Goal: Task Accomplishment & Management: Use online tool/utility

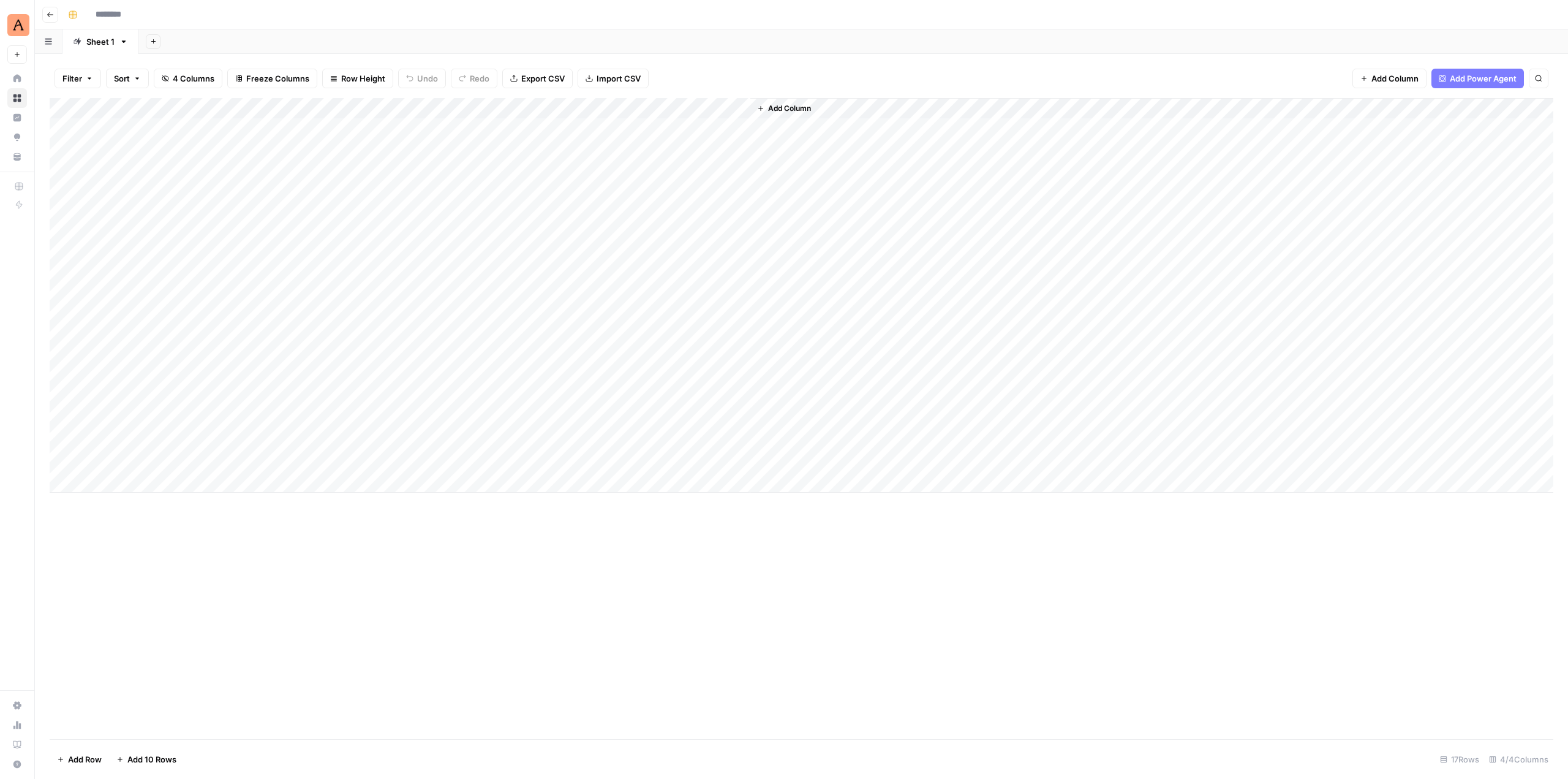
type input "**********"
click at [612, 107] on div "Add Column" at bounding box center [801, 296] width 1503 height 395
click at [538, 221] on link "Edit Workflow" at bounding box center [518, 228] width 136 height 17
click at [613, 128] on div "Add Column" at bounding box center [801, 296] width 1503 height 395
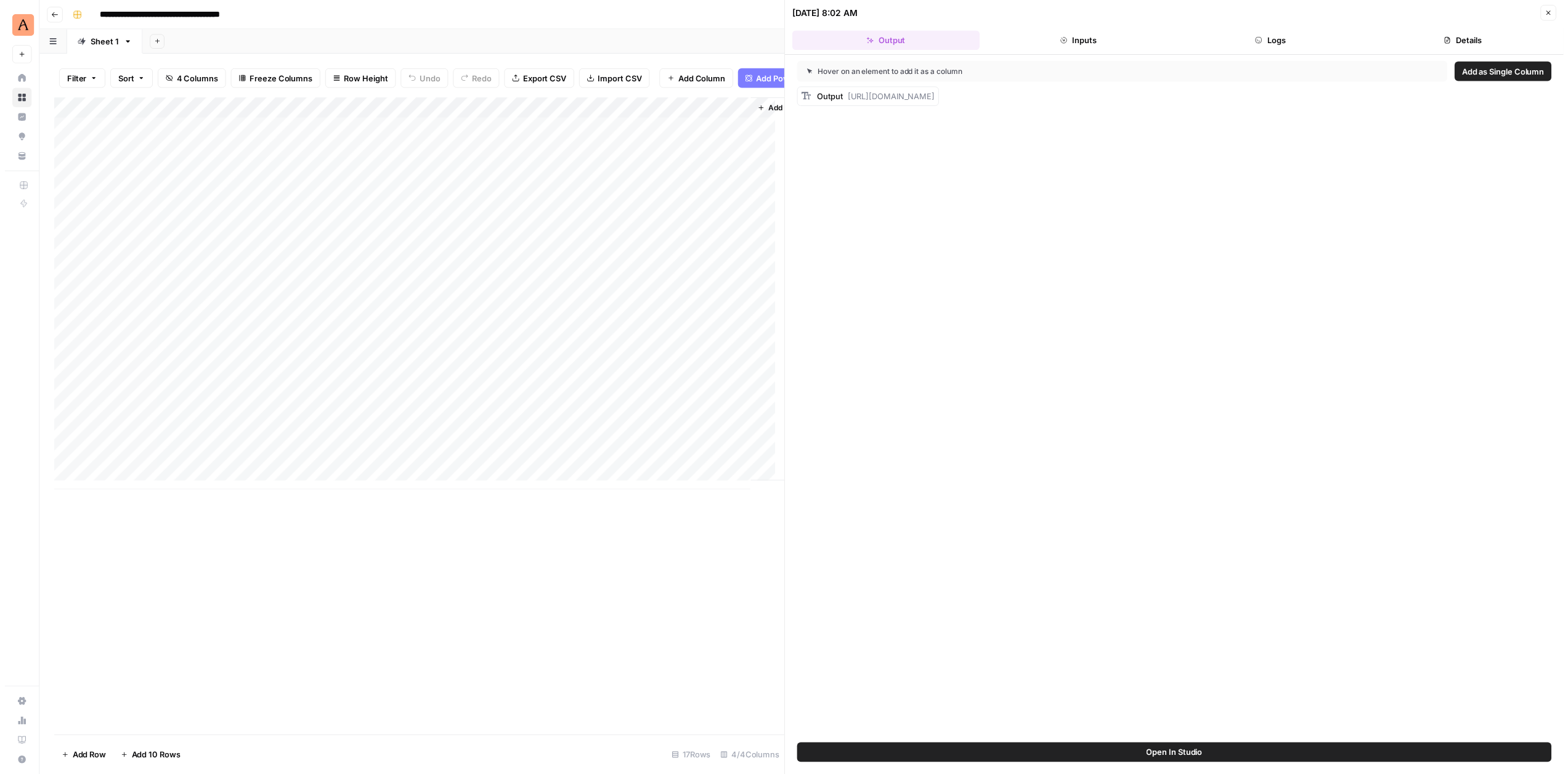
scroll to position [0, 44]
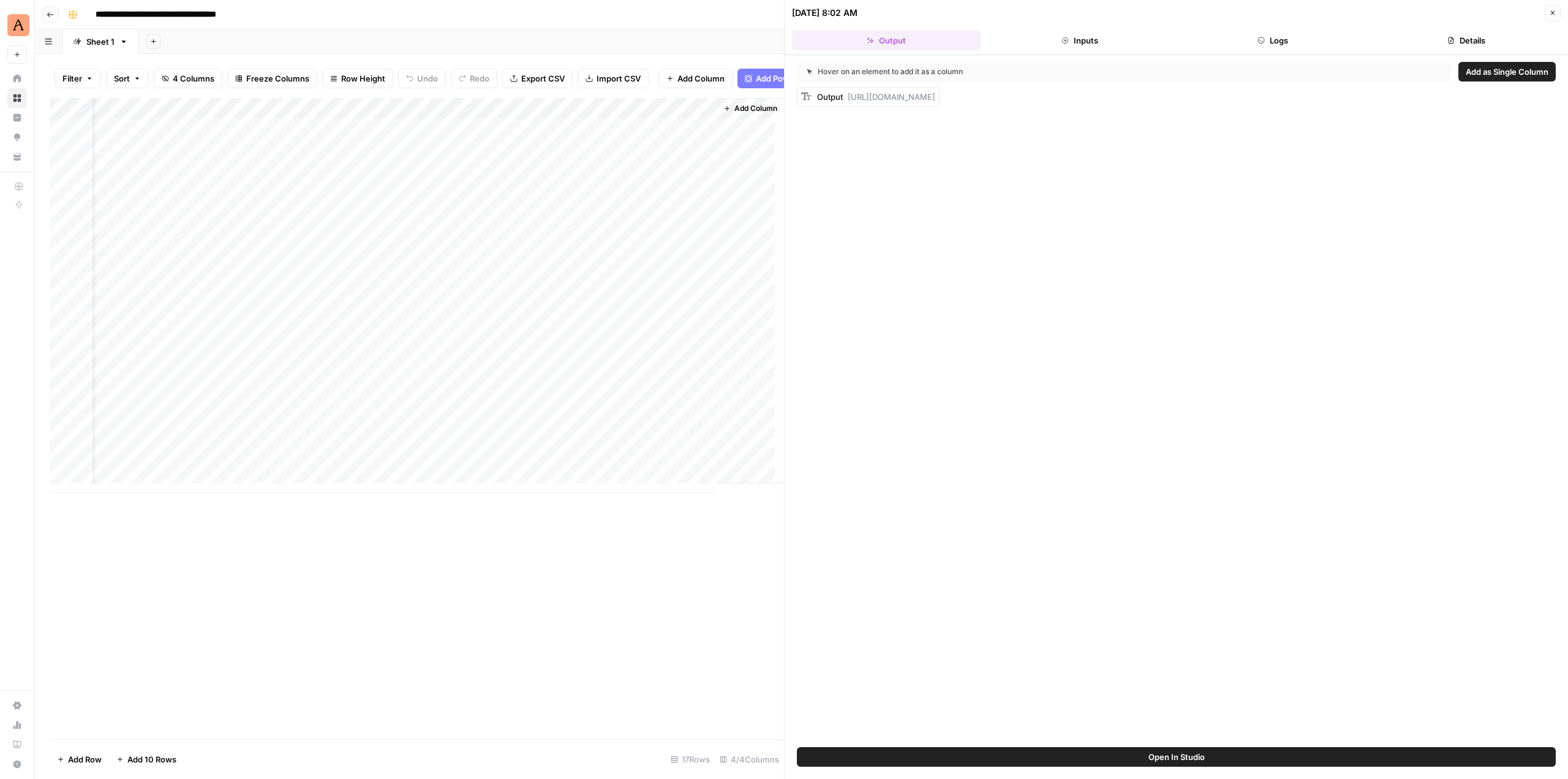
click at [1552, 17] on button "Close" at bounding box center [1552, 12] width 16 height 16
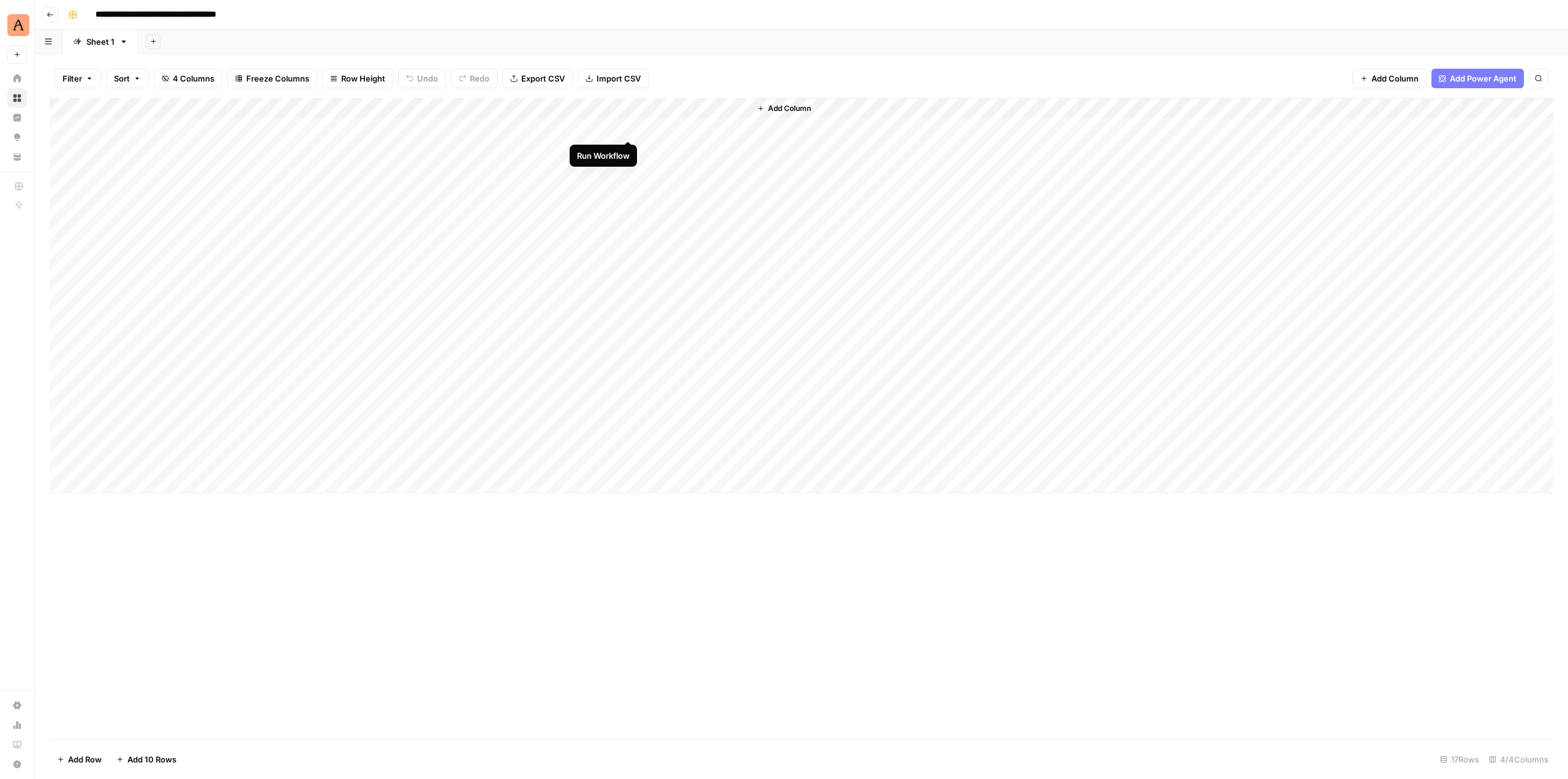
click at [630, 127] on div "Add Column" at bounding box center [801, 296] width 1503 height 395
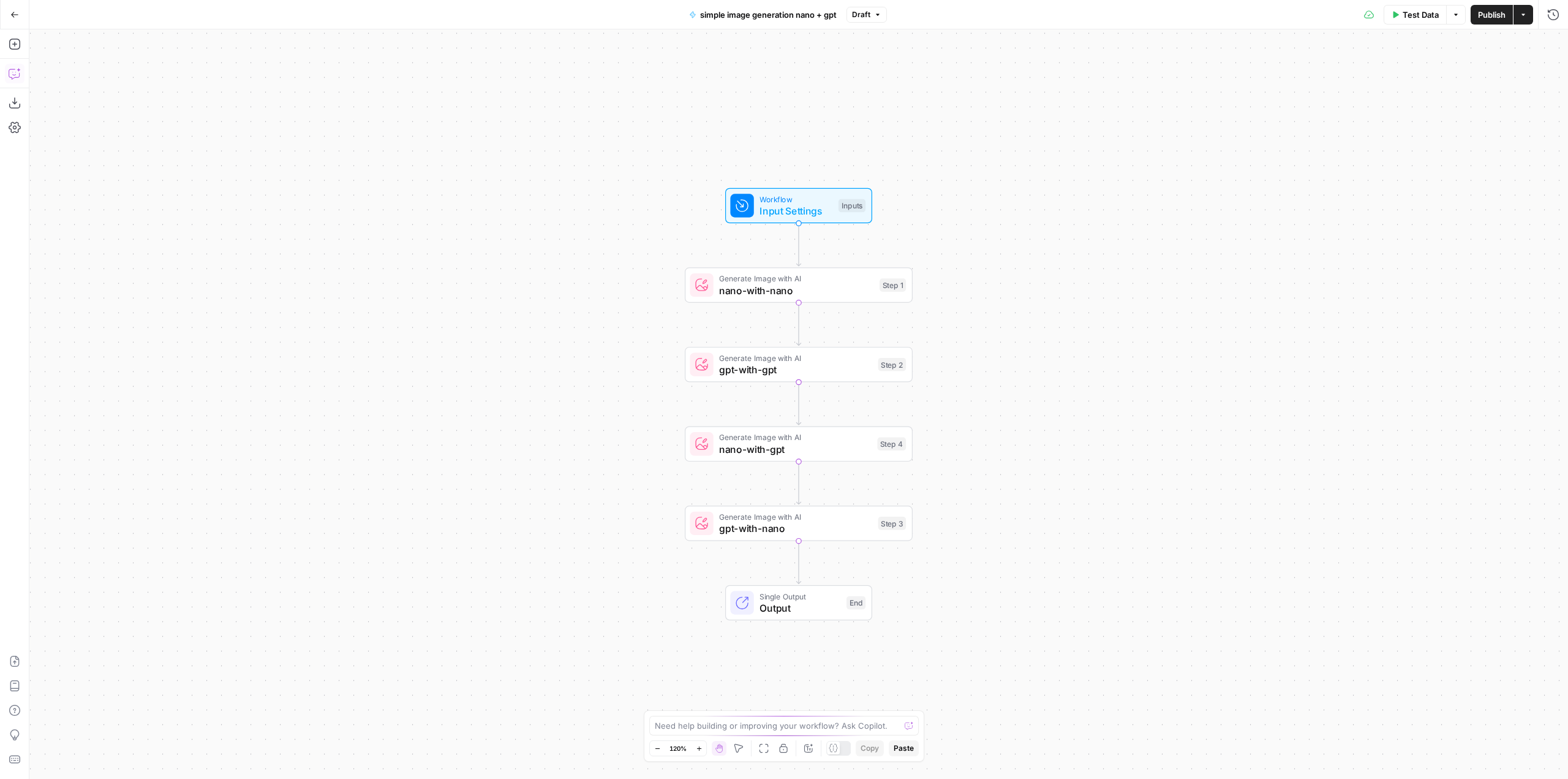
click at [7, 74] on button "Copilot" at bounding box center [15, 73] width 20 height 20
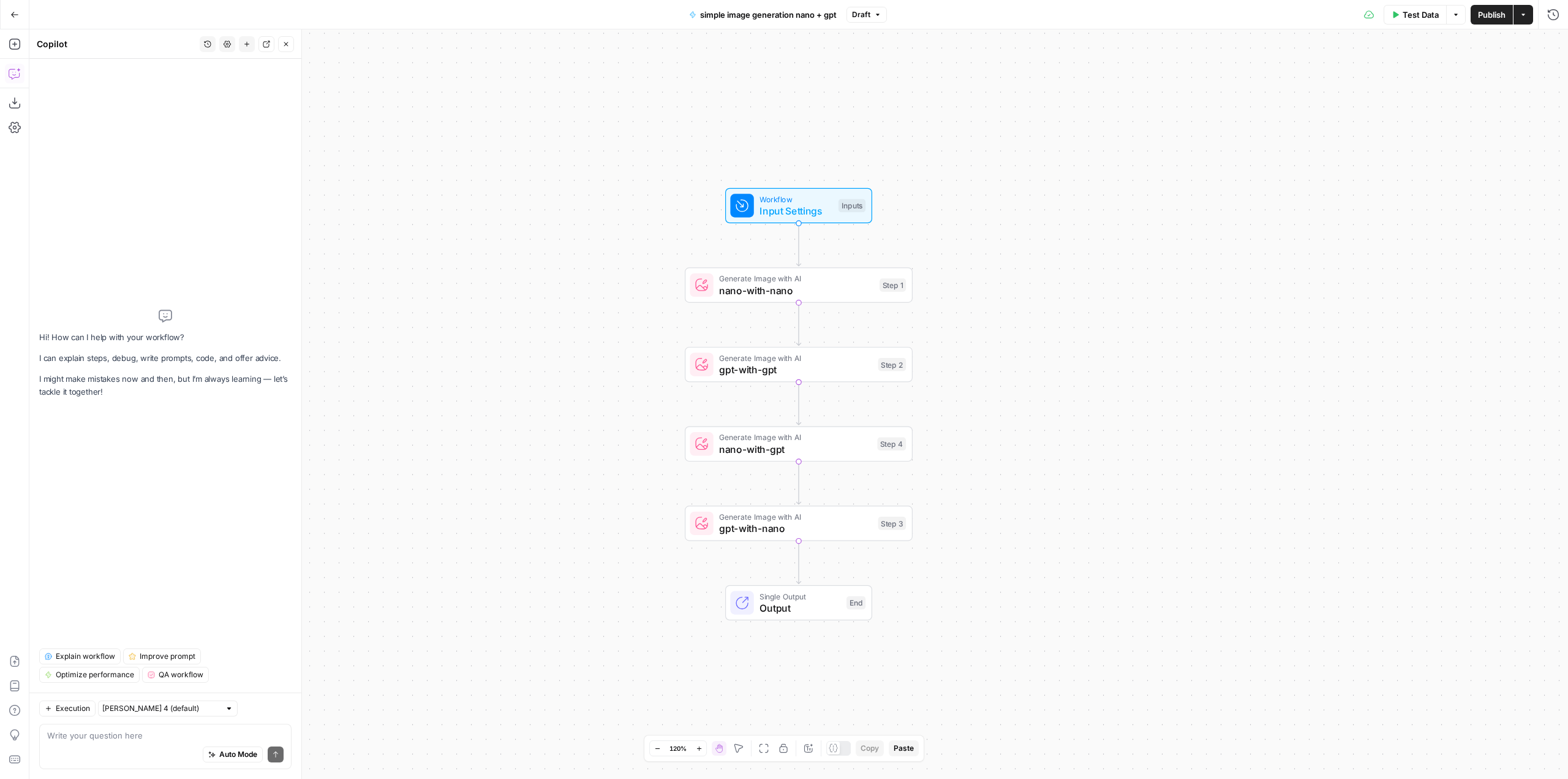
click at [1026, 145] on div "Workflow Input Settings Inputs Generate Image with AI nano-with-nano Step 1 Gen…" at bounding box center [798, 403] width 1538 height 749
click at [165, 753] on div "Auto Mode Send" at bounding box center [166, 755] width 236 height 27
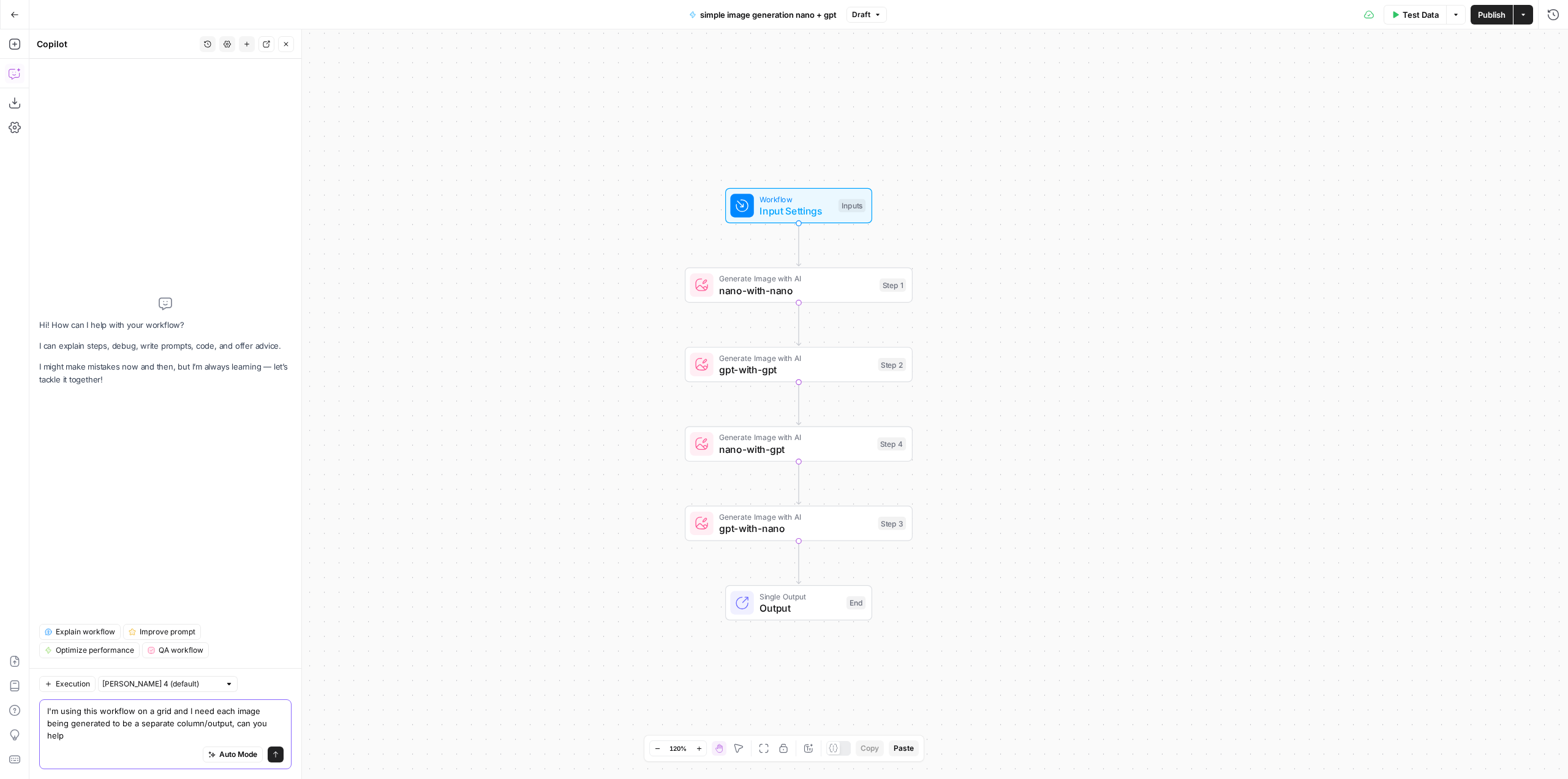
type textarea "I'm using this workflow on a grid and I need each image being generated to be a…"
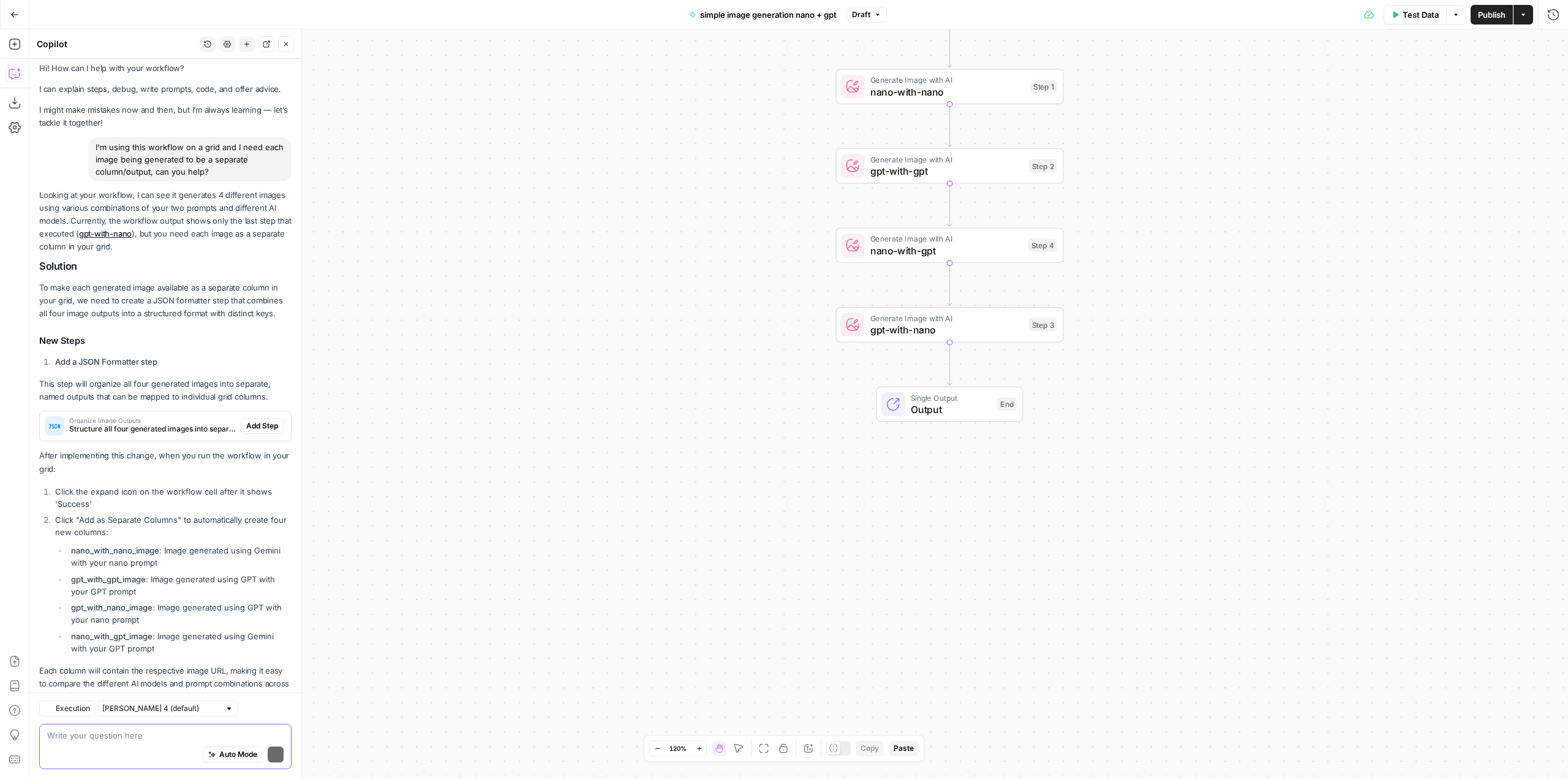
scroll to position [47, 0]
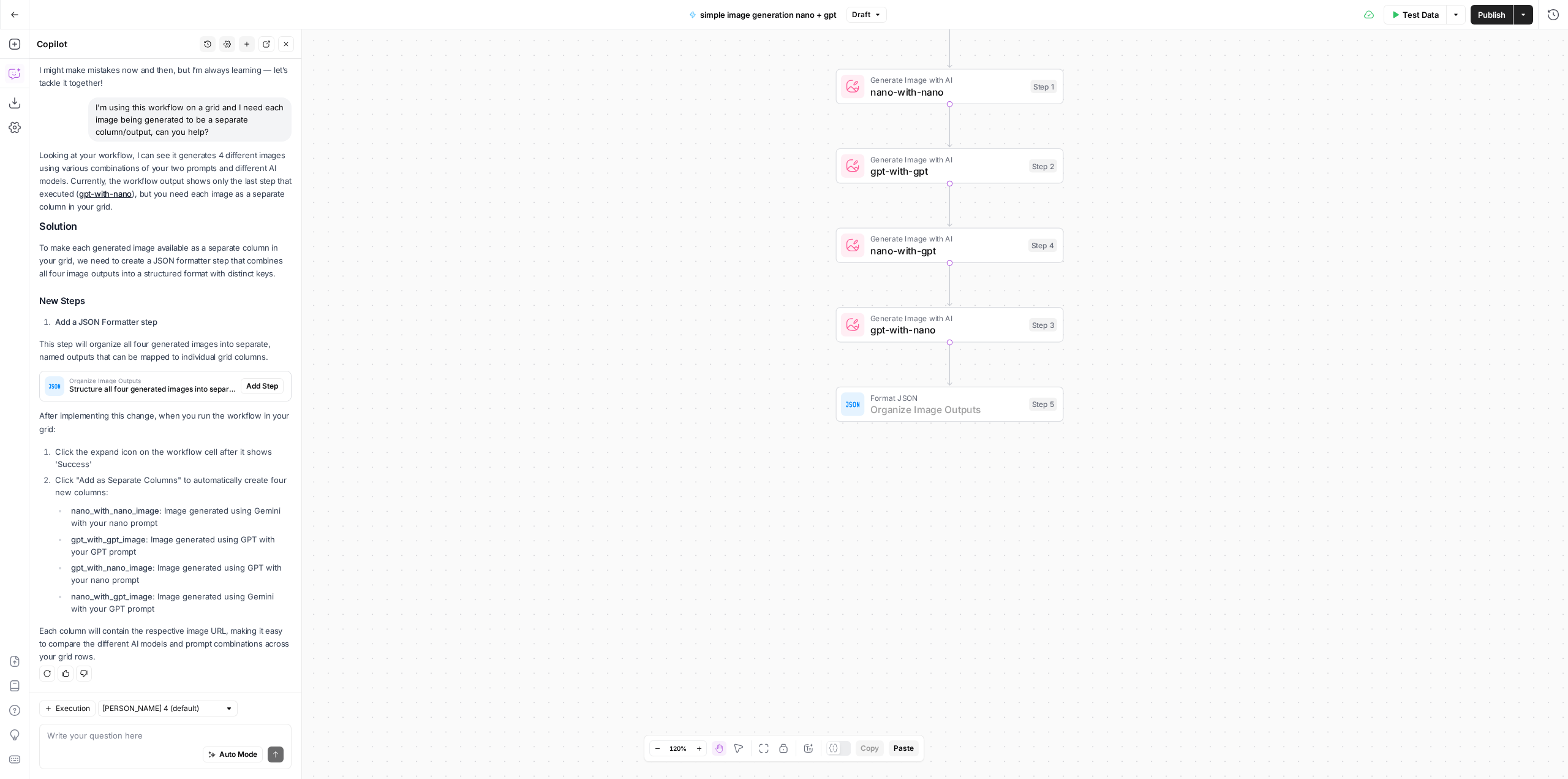
click at [268, 381] on span "Add Step" at bounding box center [262, 386] width 32 height 11
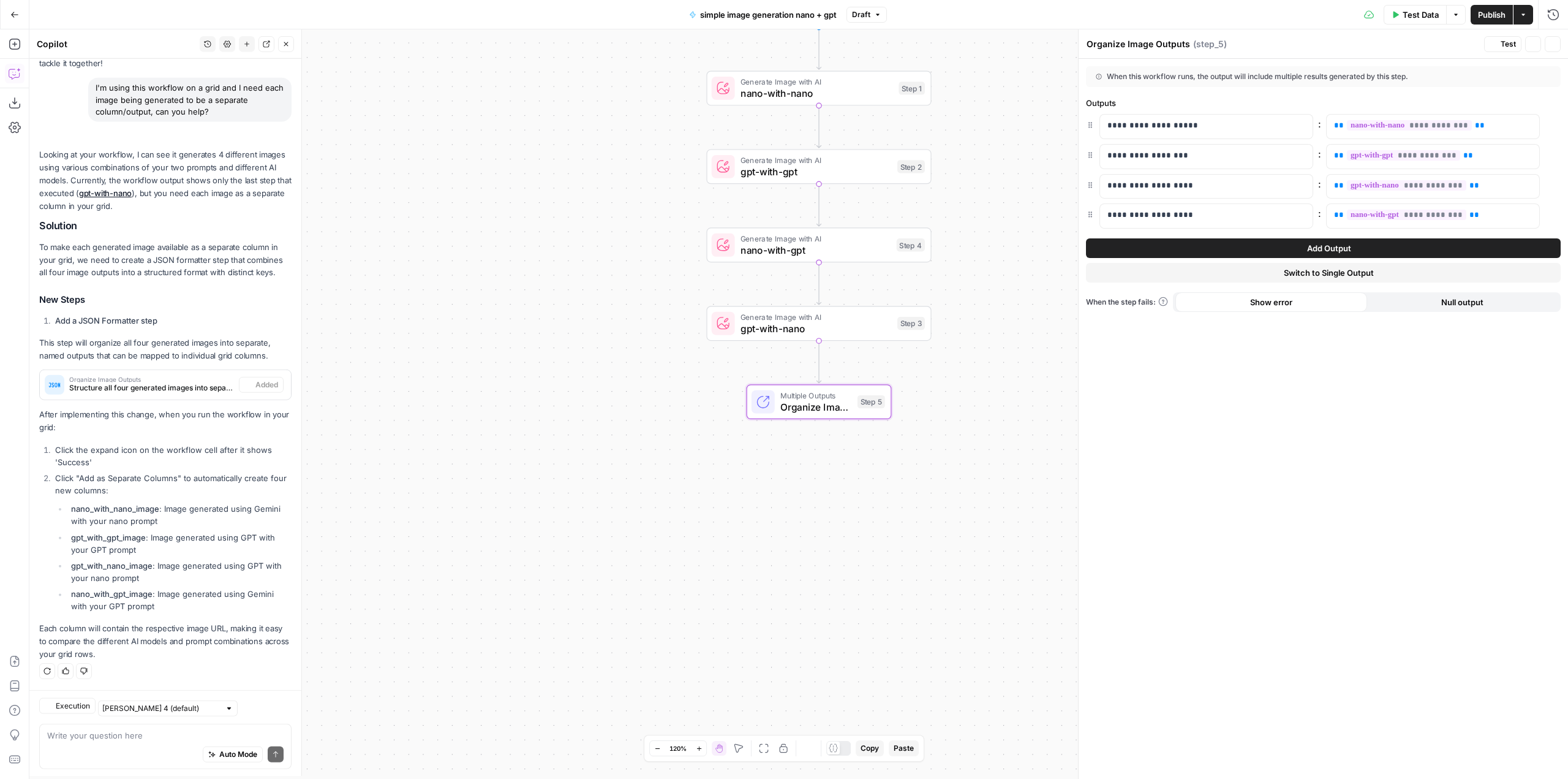
scroll to position [66, 0]
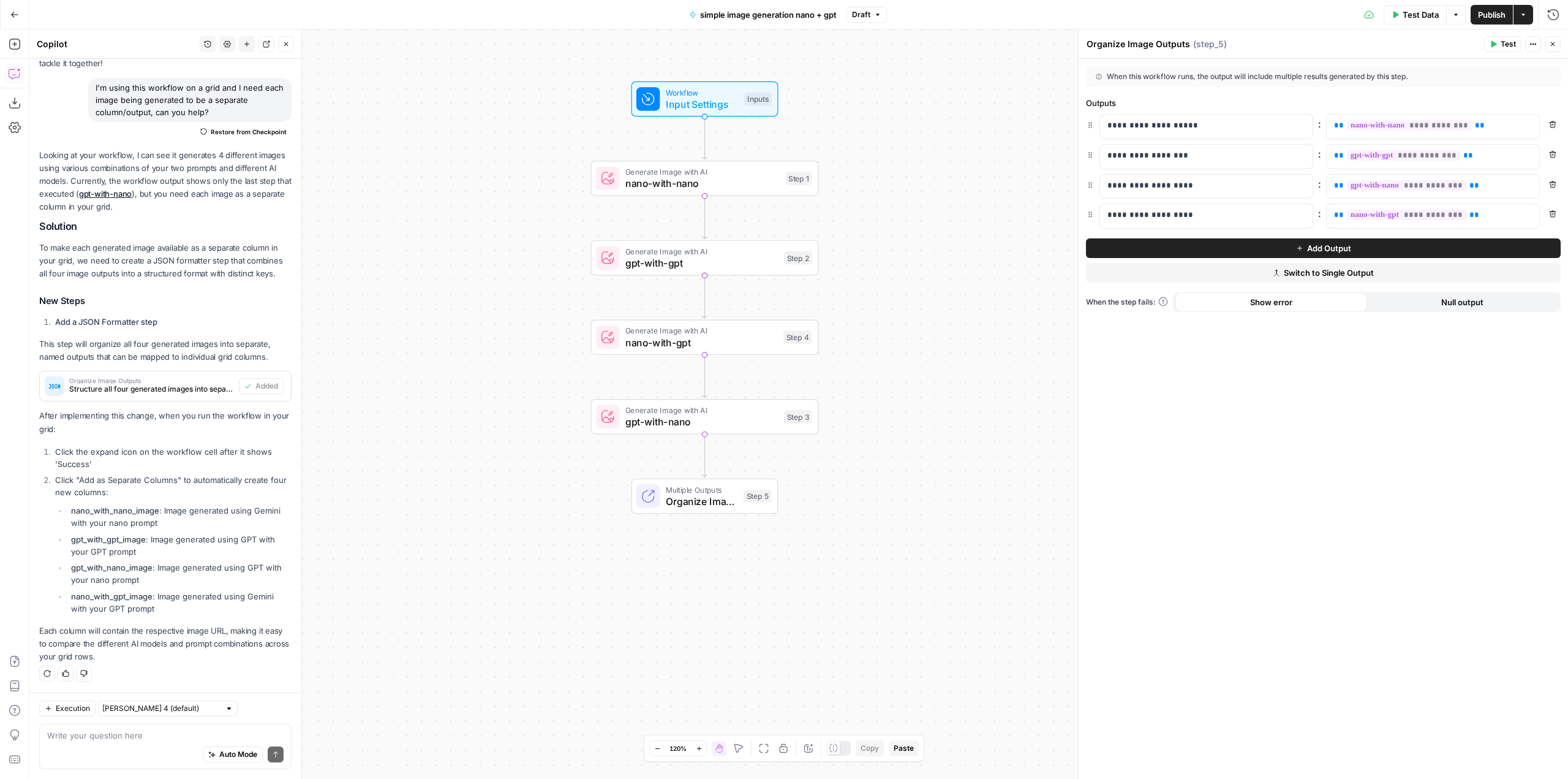
click at [1497, 18] on span "Publish" at bounding box center [1491, 14] width 27 height 12
